Goal: Task Accomplishment & Management: Manage account settings

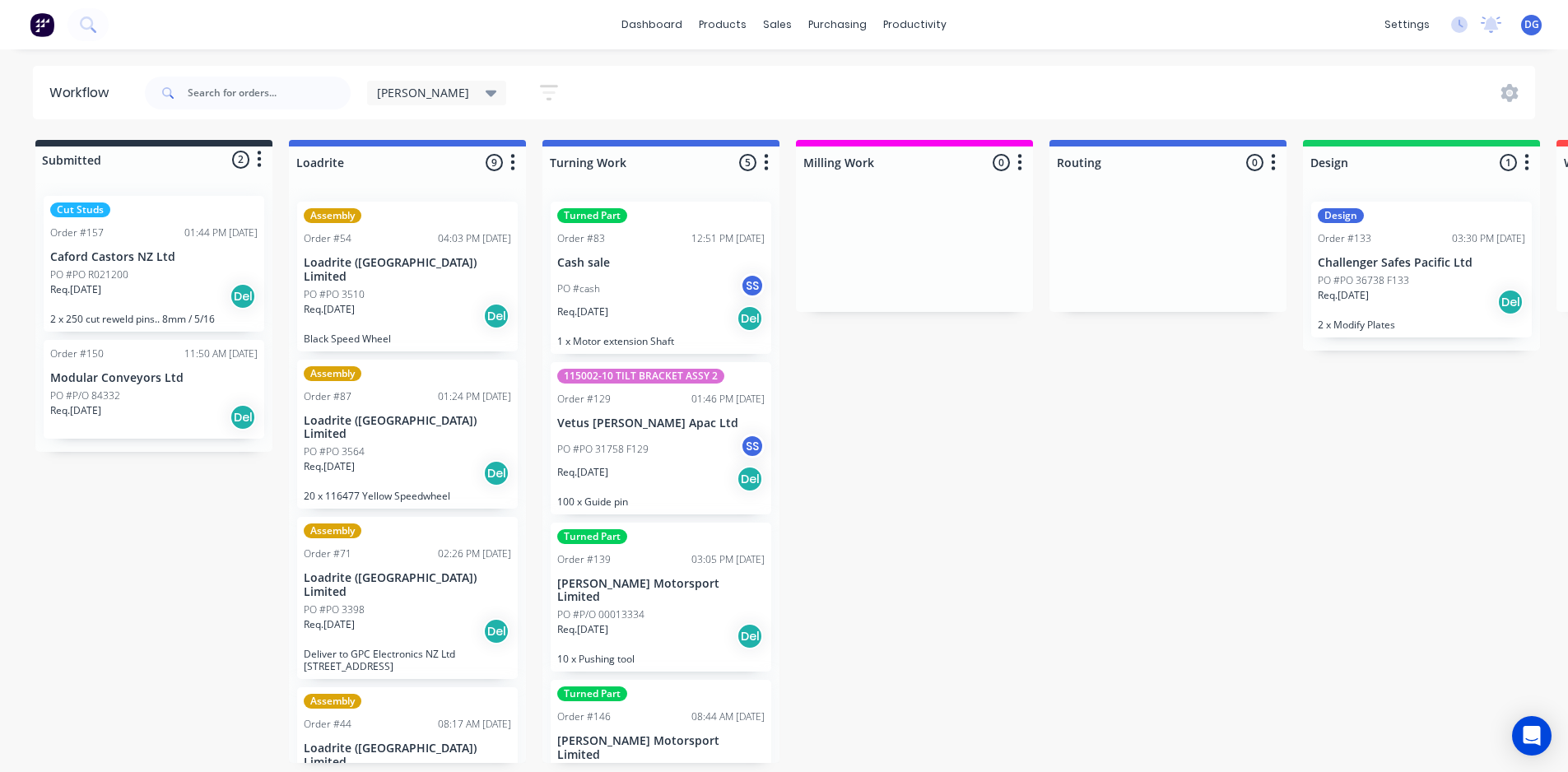
click at [122, 387] on div "Order #150 11:50 AM 13/08/25 Modular Conveyors Ltd PO #P/O 84332 Req. 27/08/25 …" at bounding box center [153, 390] width 221 height 99
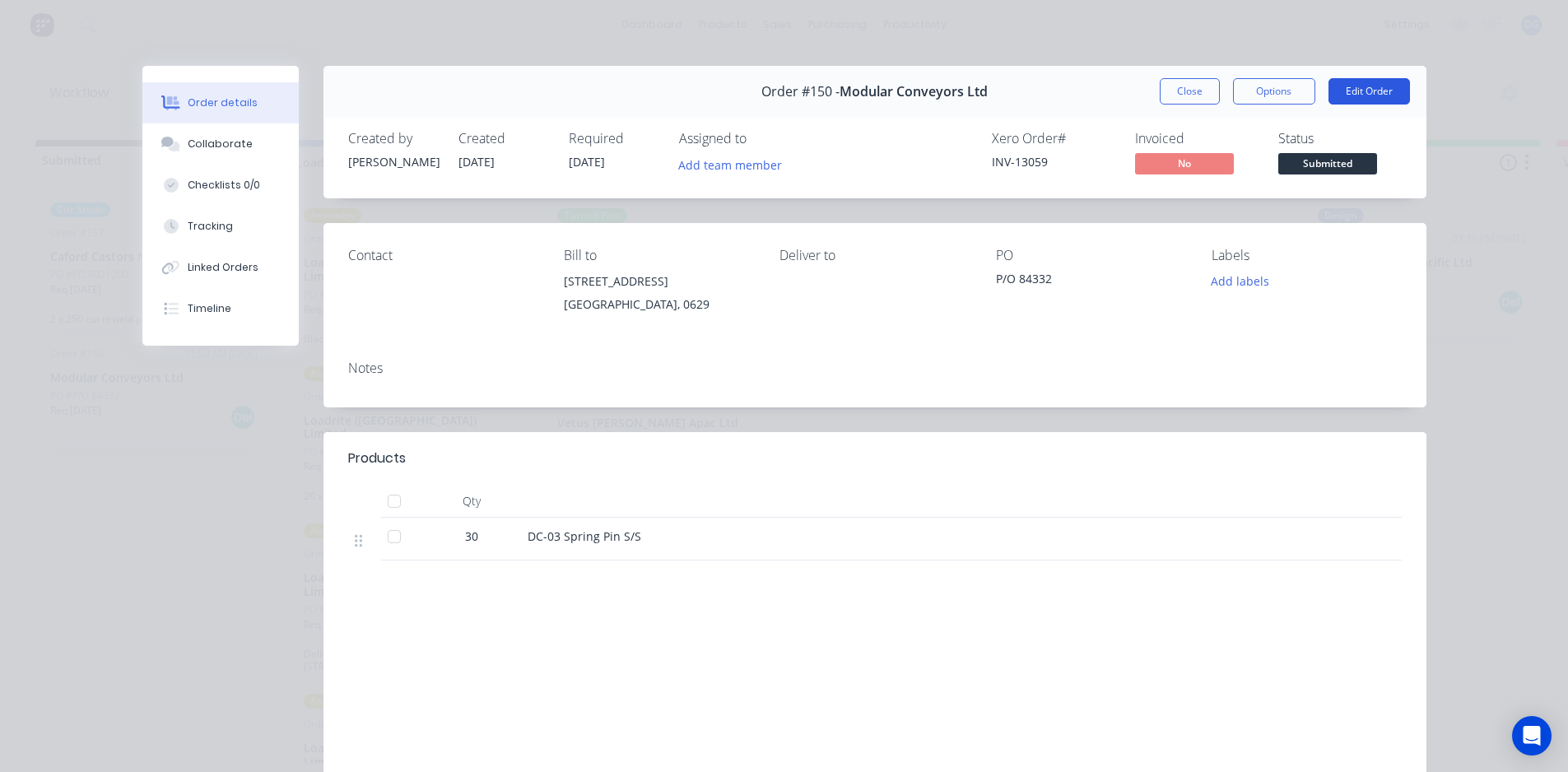
click at [1354, 90] on button "Edit Order" at bounding box center [1369, 91] width 82 height 26
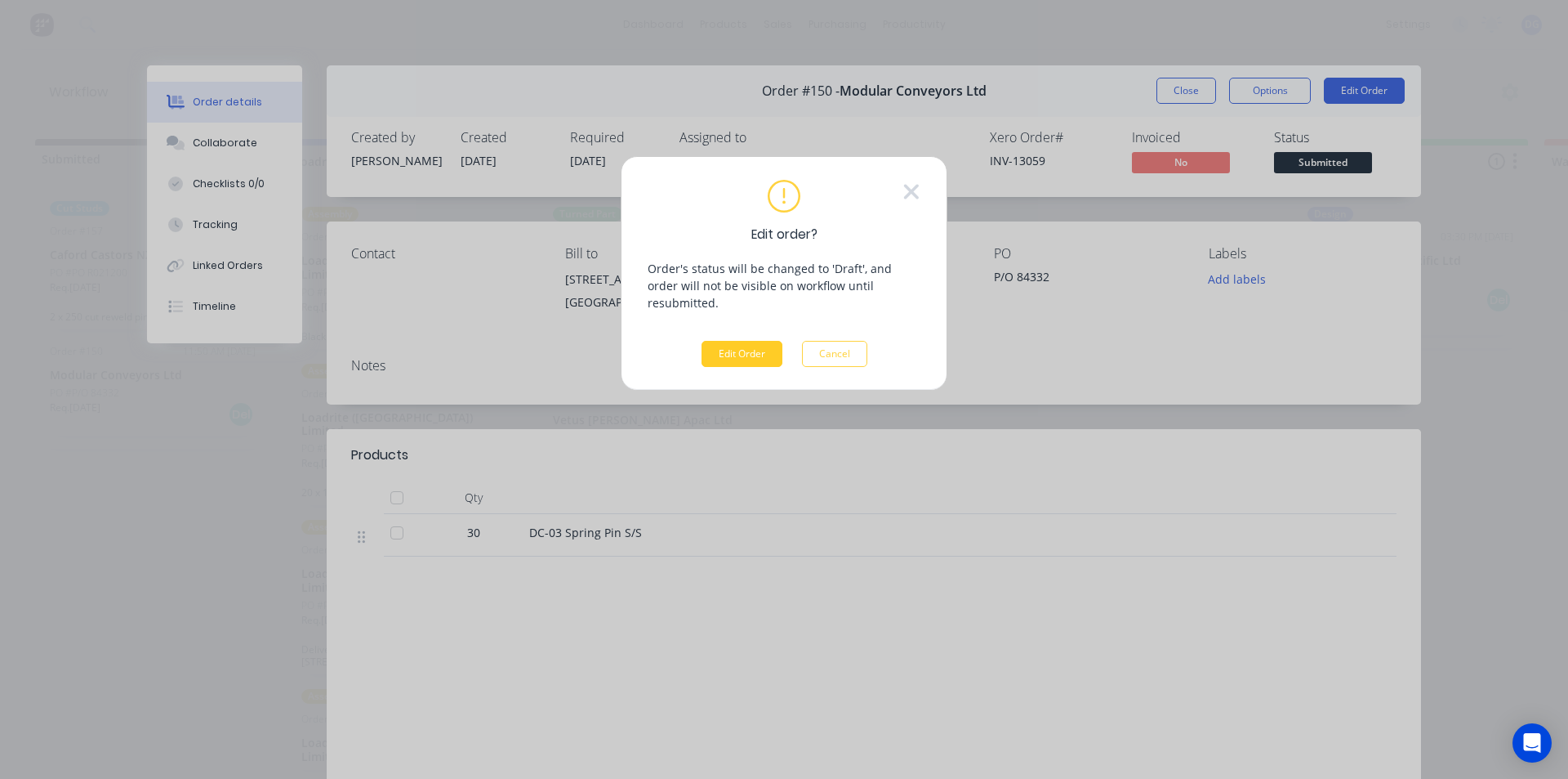
click at [727, 344] on button "Edit Order" at bounding box center [742, 353] width 81 height 26
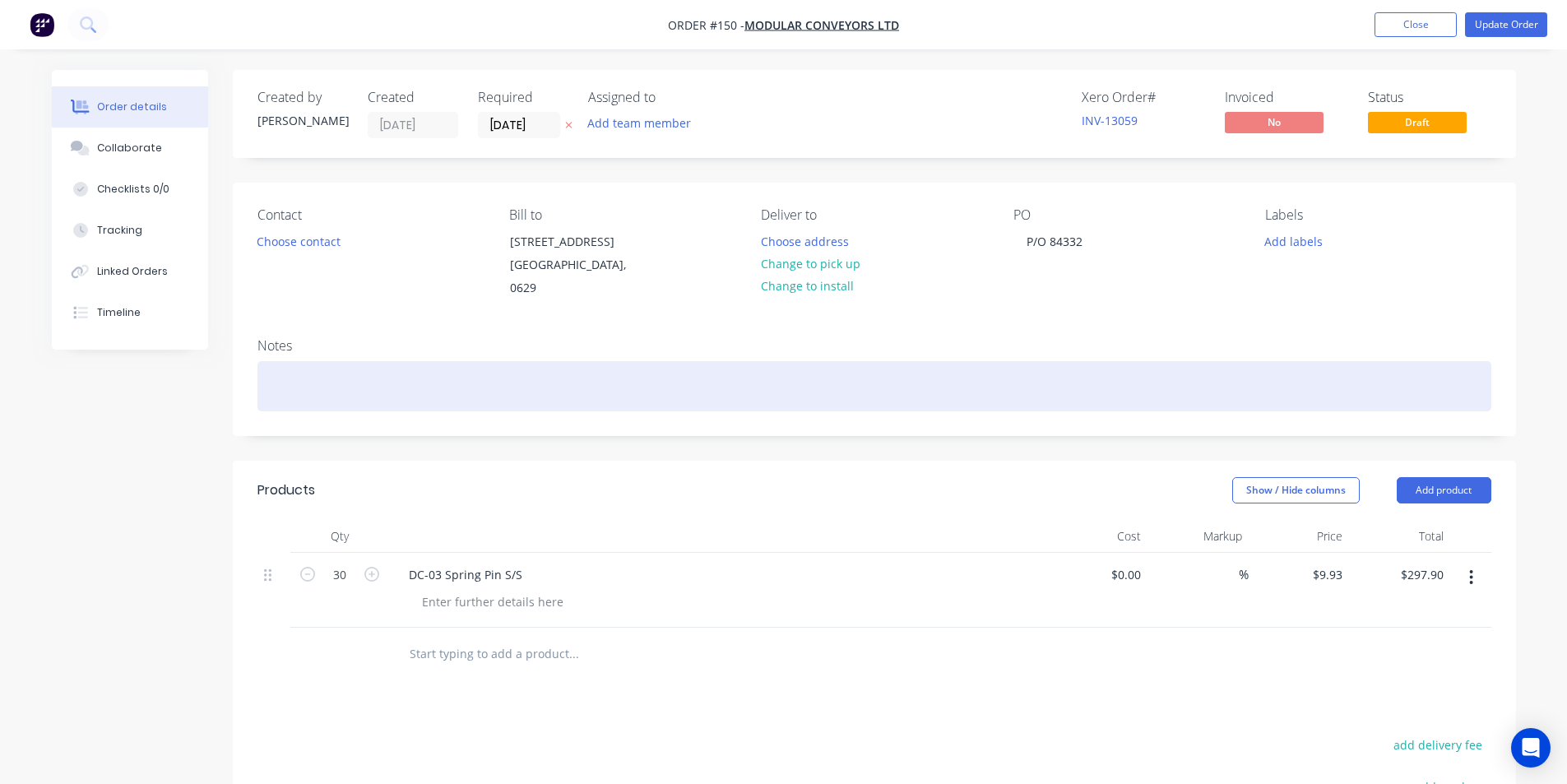
click at [362, 391] on div at bounding box center [874, 386] width 1234 height 50
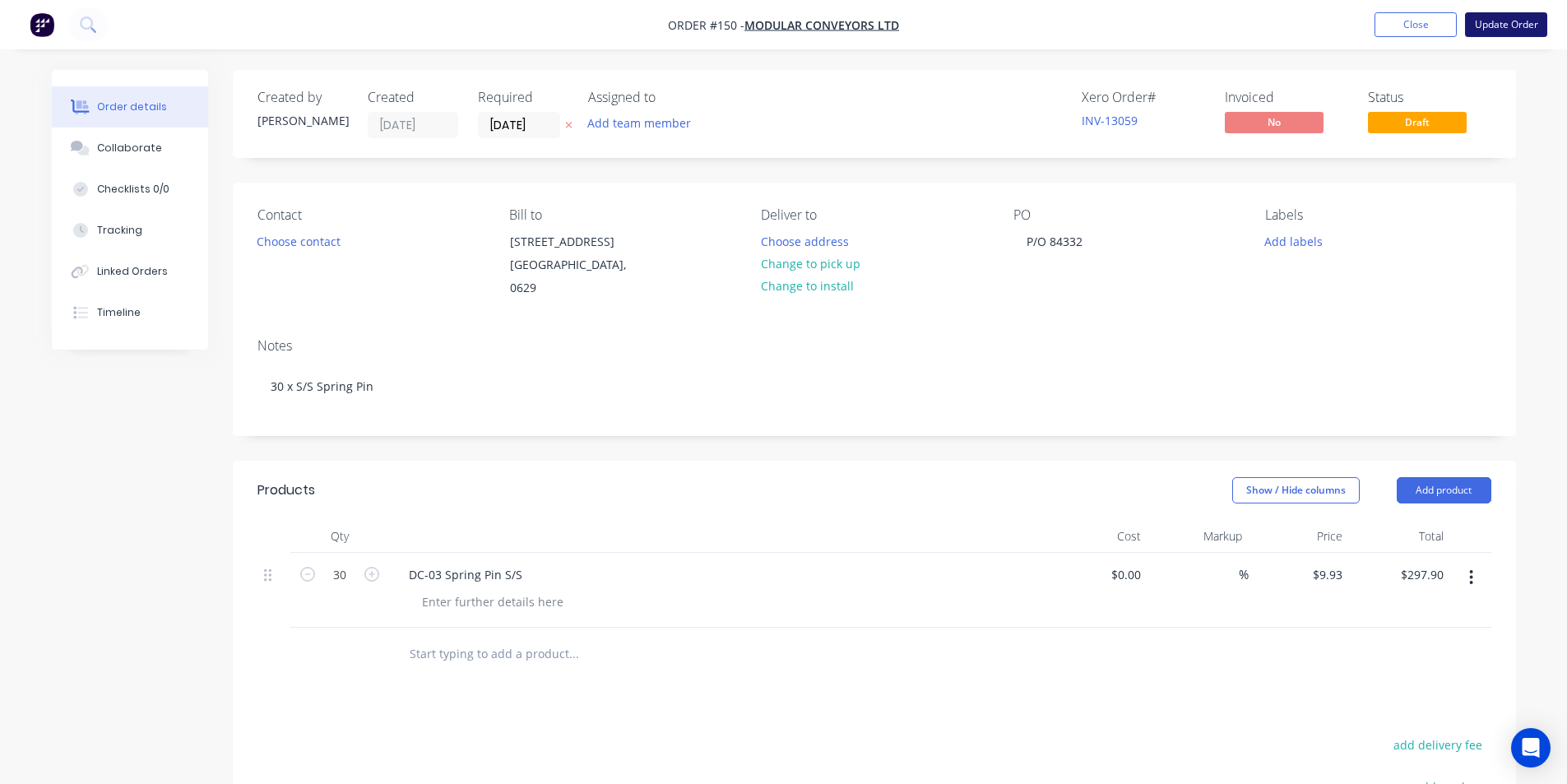
click at [1501, 25] on button "Update Order" at bounding box center [1506, 24] width 82 height 24
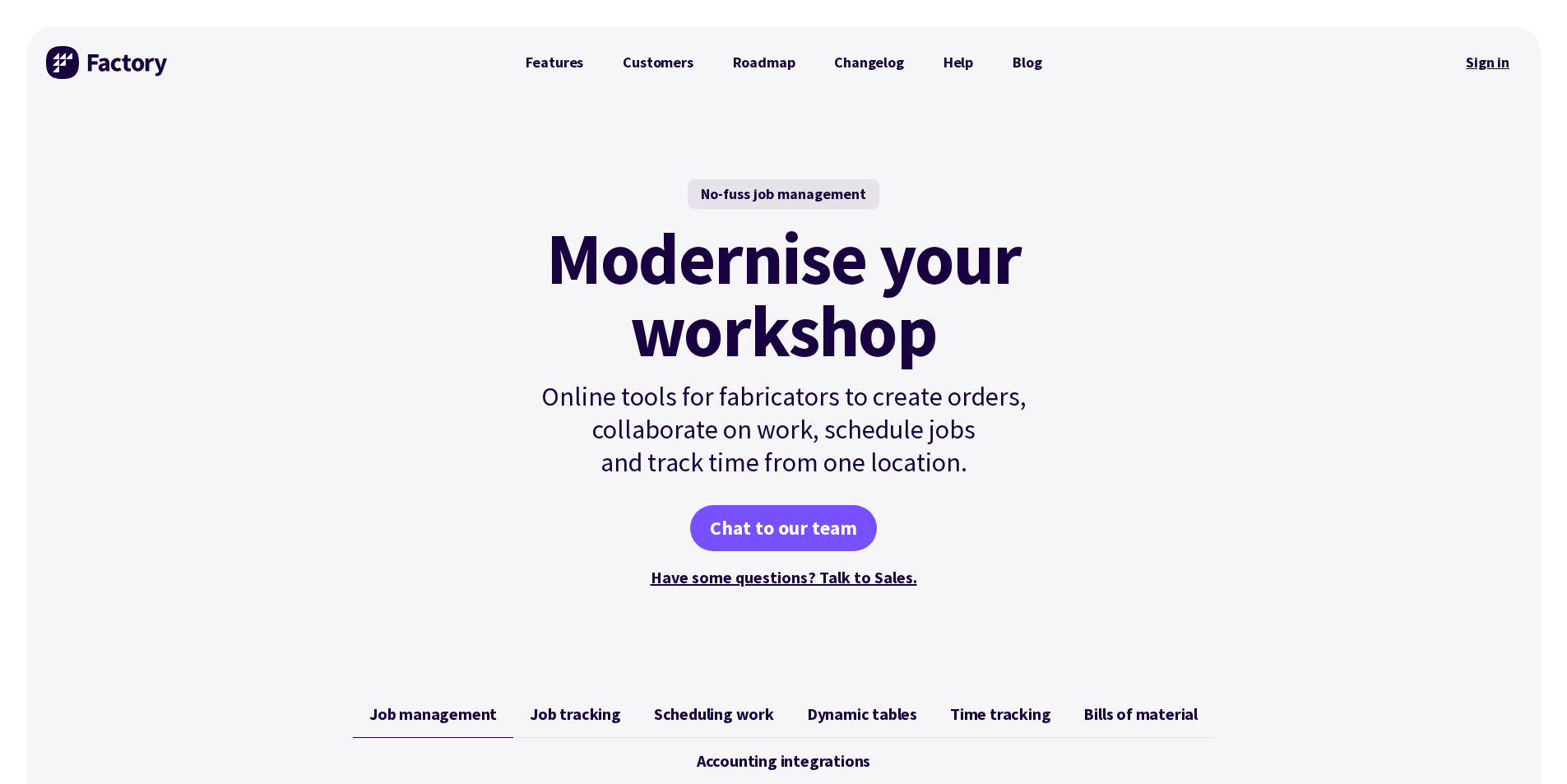
click at [1486, 58] on link "Sign in" at bounding box center [1488, 62] width 67 height 38
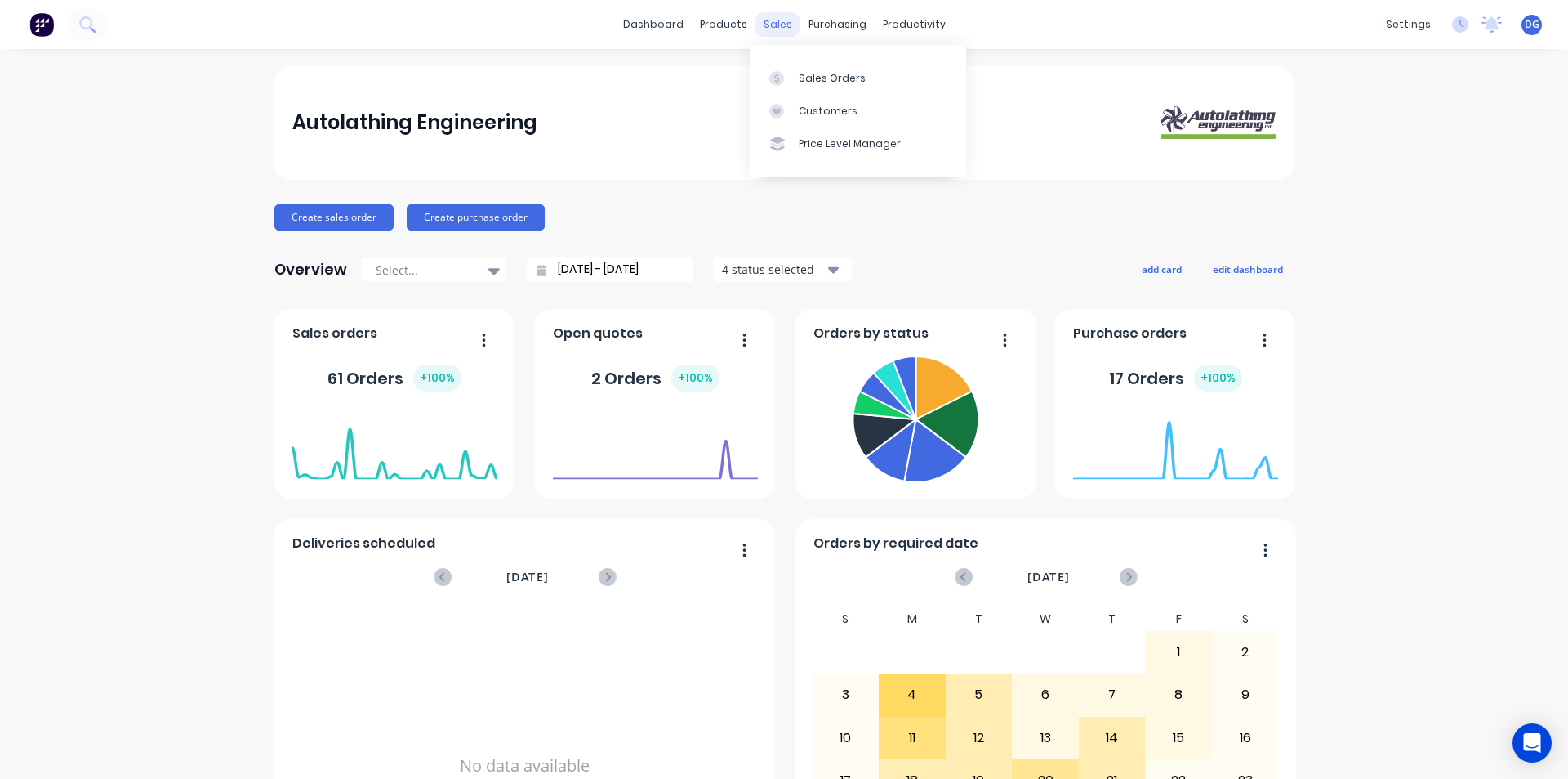
click at [779, 24] on div "sales" at bounding box center [778, 24] width 45 height 24
click at [813, 84] on div "Sales Orders" at bounding box center [831, 79] width 67 height 14
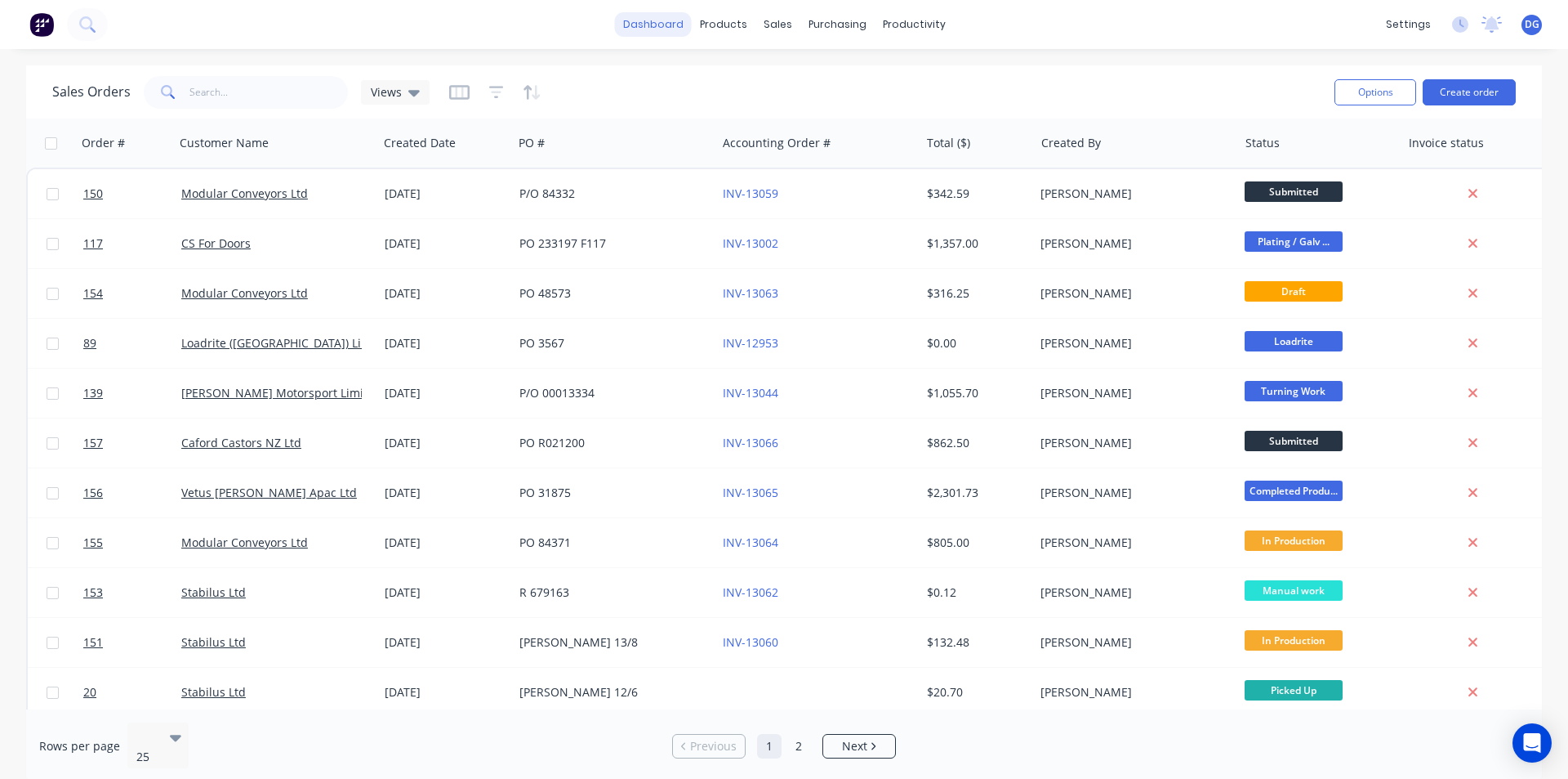
click at [672, 28] on link "dashboard" at bounding box center [654, 24] width 77 height 24
